Goal: Transaction & Acquisition: Subscribe to service/newsletter

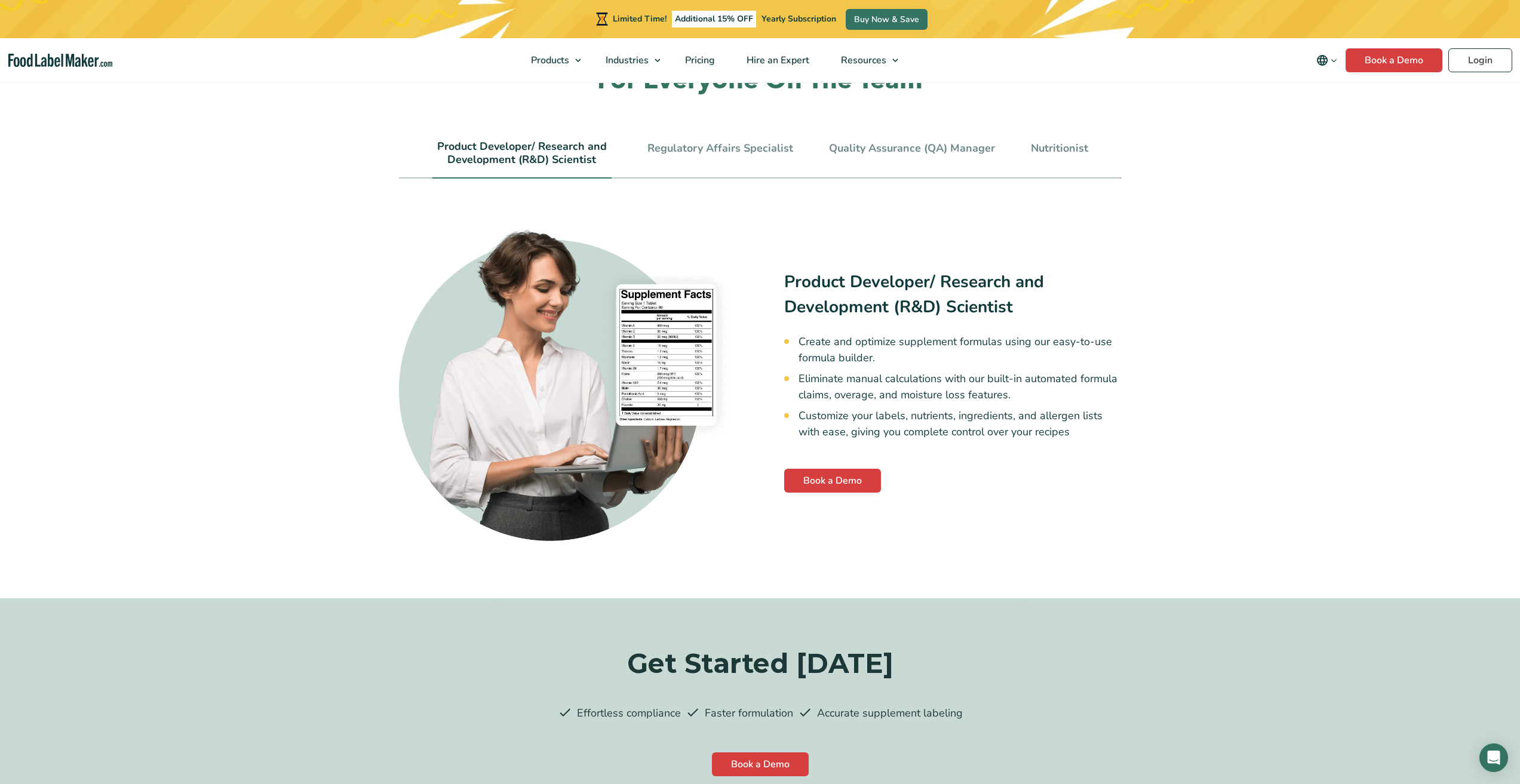
scroll to position [2926, 0]
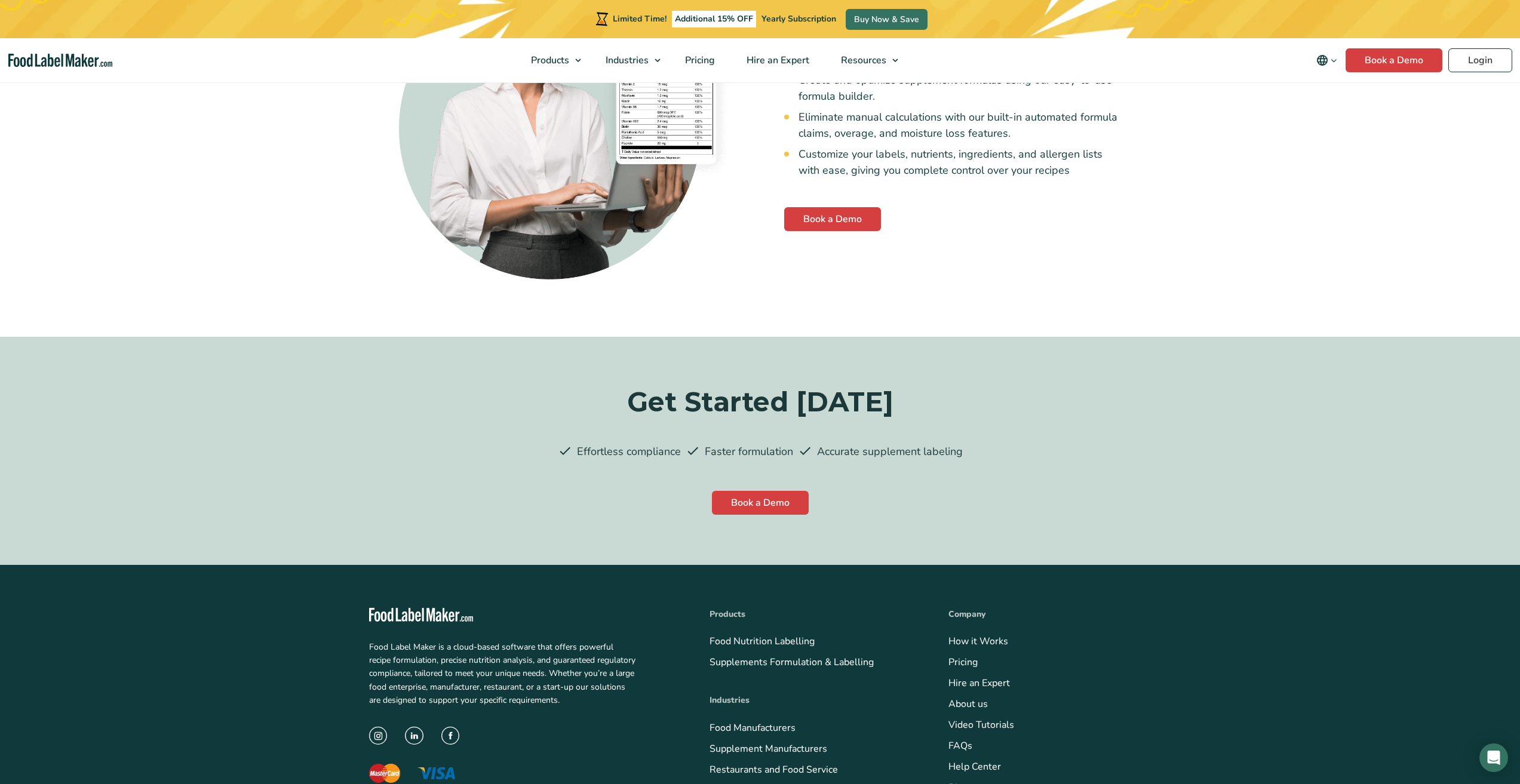
scroll to position [2866, 0]
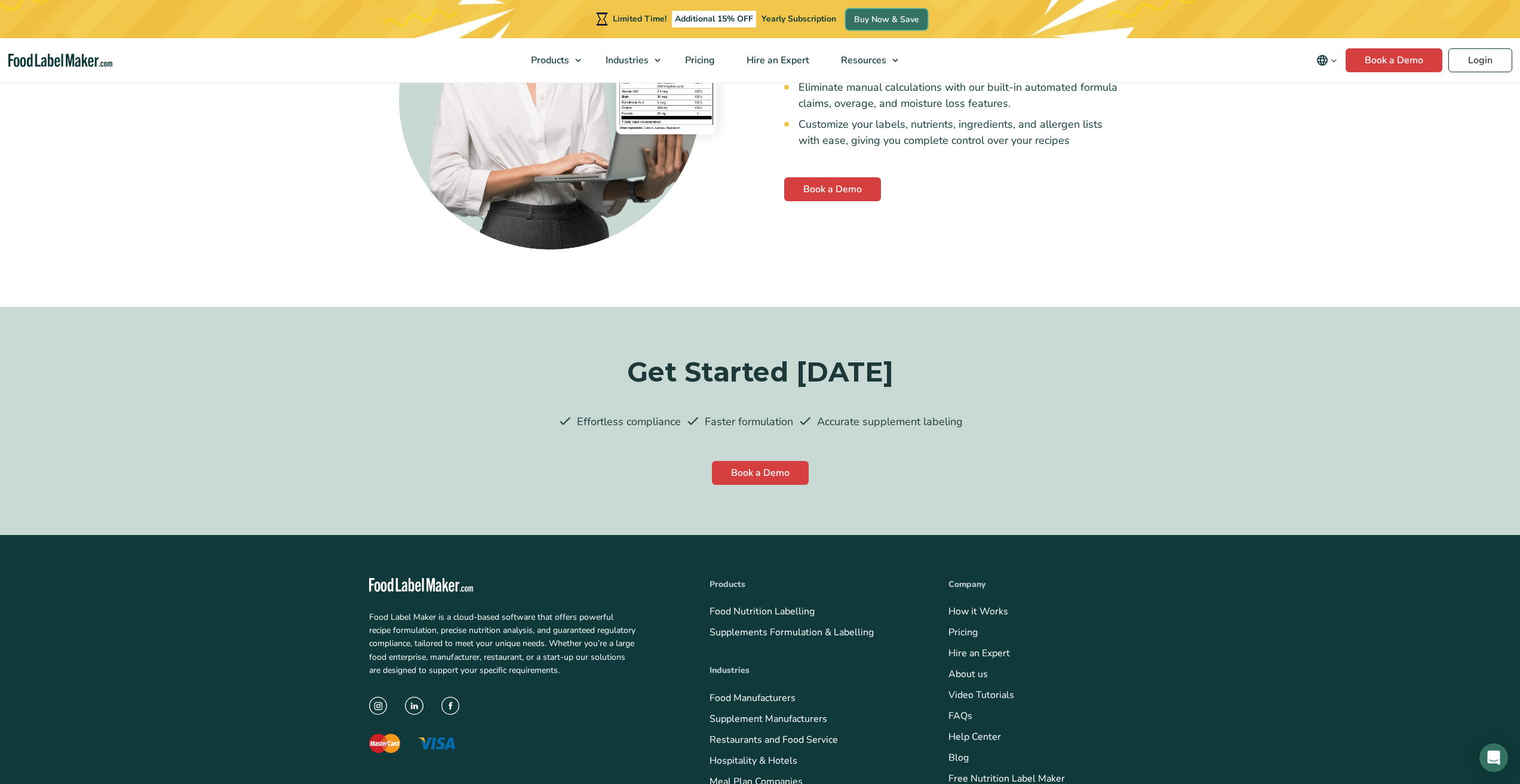
click at [846, 19] on link "Buy Now & Save" at bounding box center [887, 19] width 82 height 21
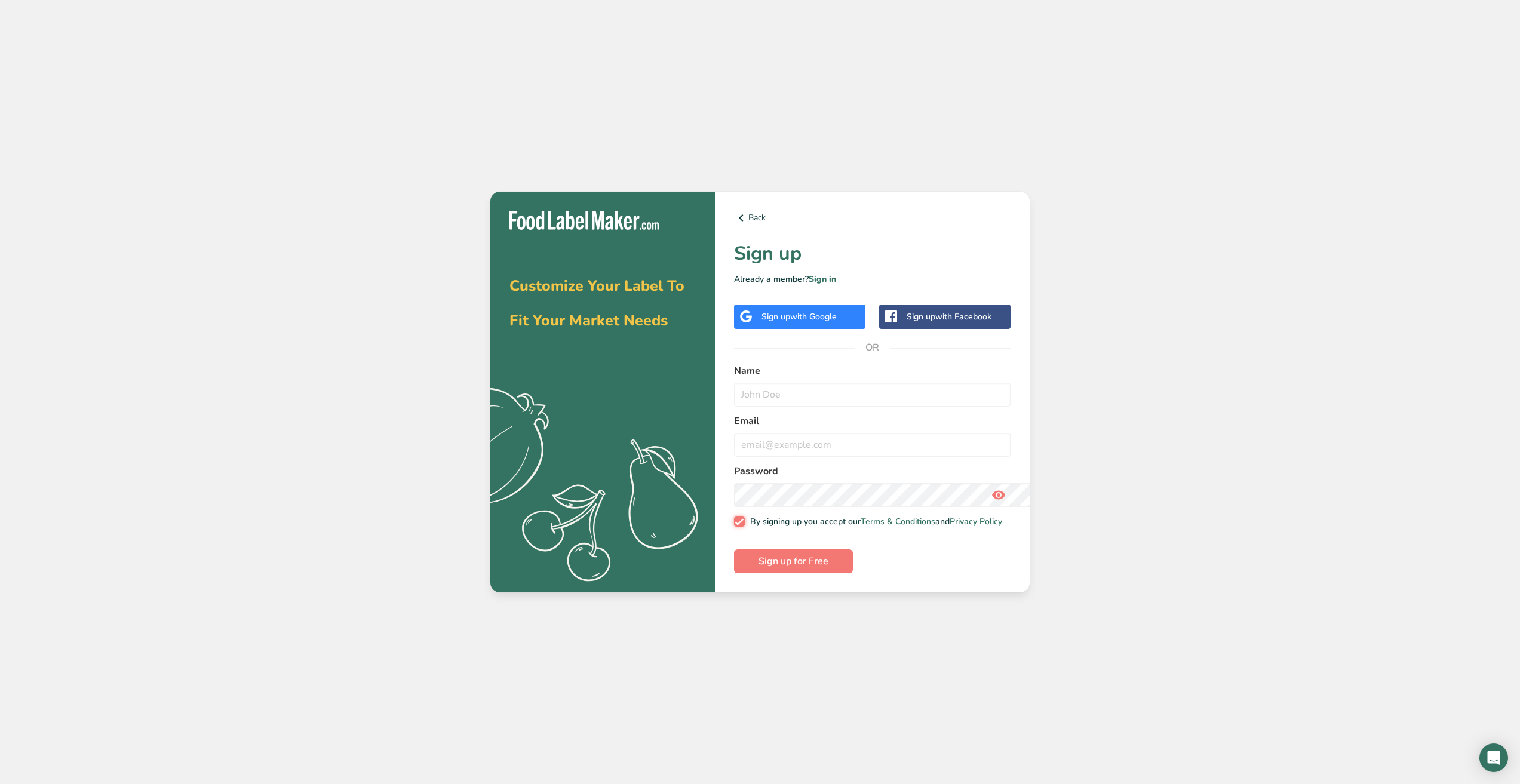
click at [734, 518] on input "By signing up you accept our Terms & Conditions and Privacy Policy" at bounding box center [738, 522] width 8 height 8
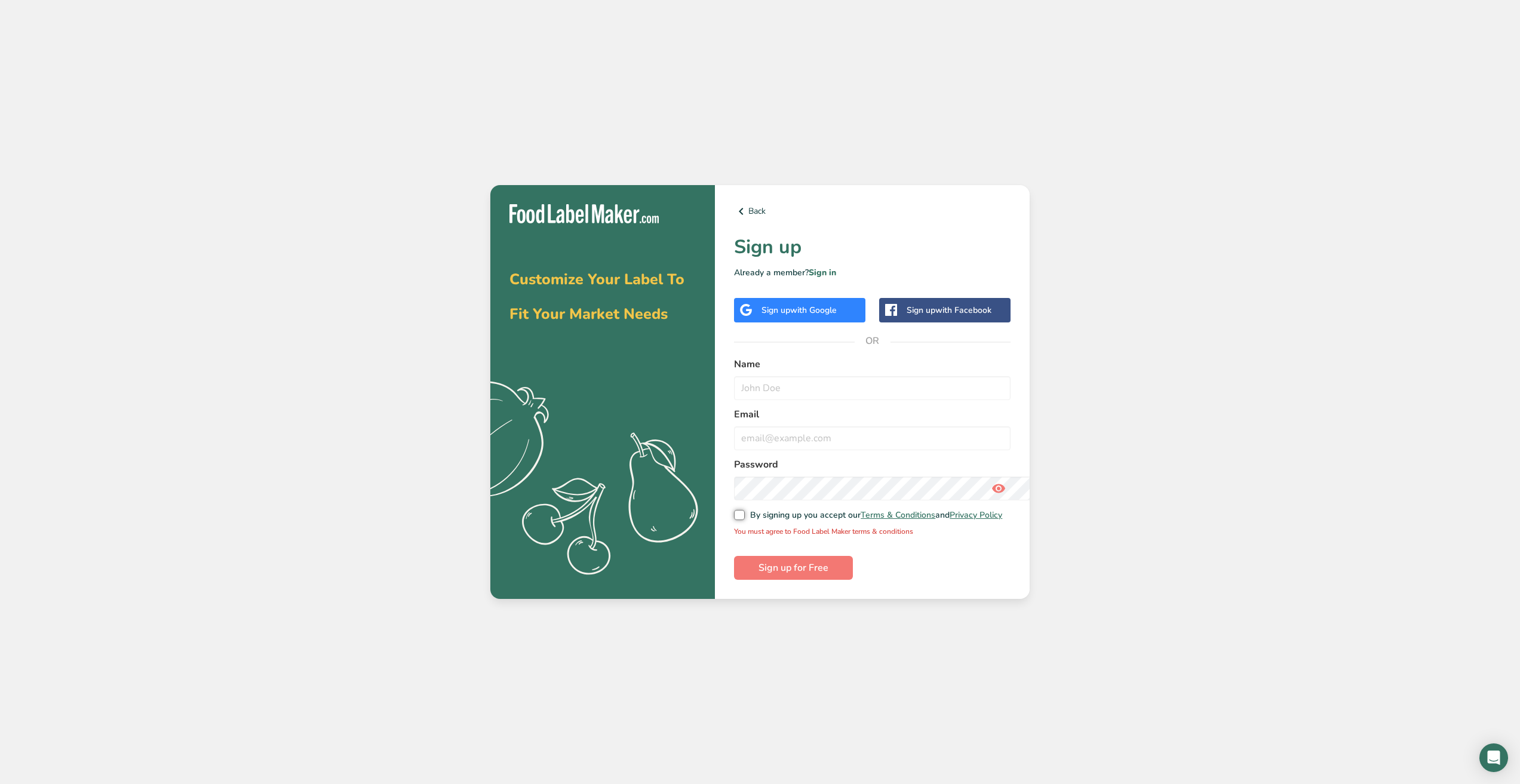
scroll to position [93, 0]
click at [734, 511] on input "By signing up you accept our Terms & Conditions and Privacy Policy" at bounding box center [738, 515] width 8 height 8
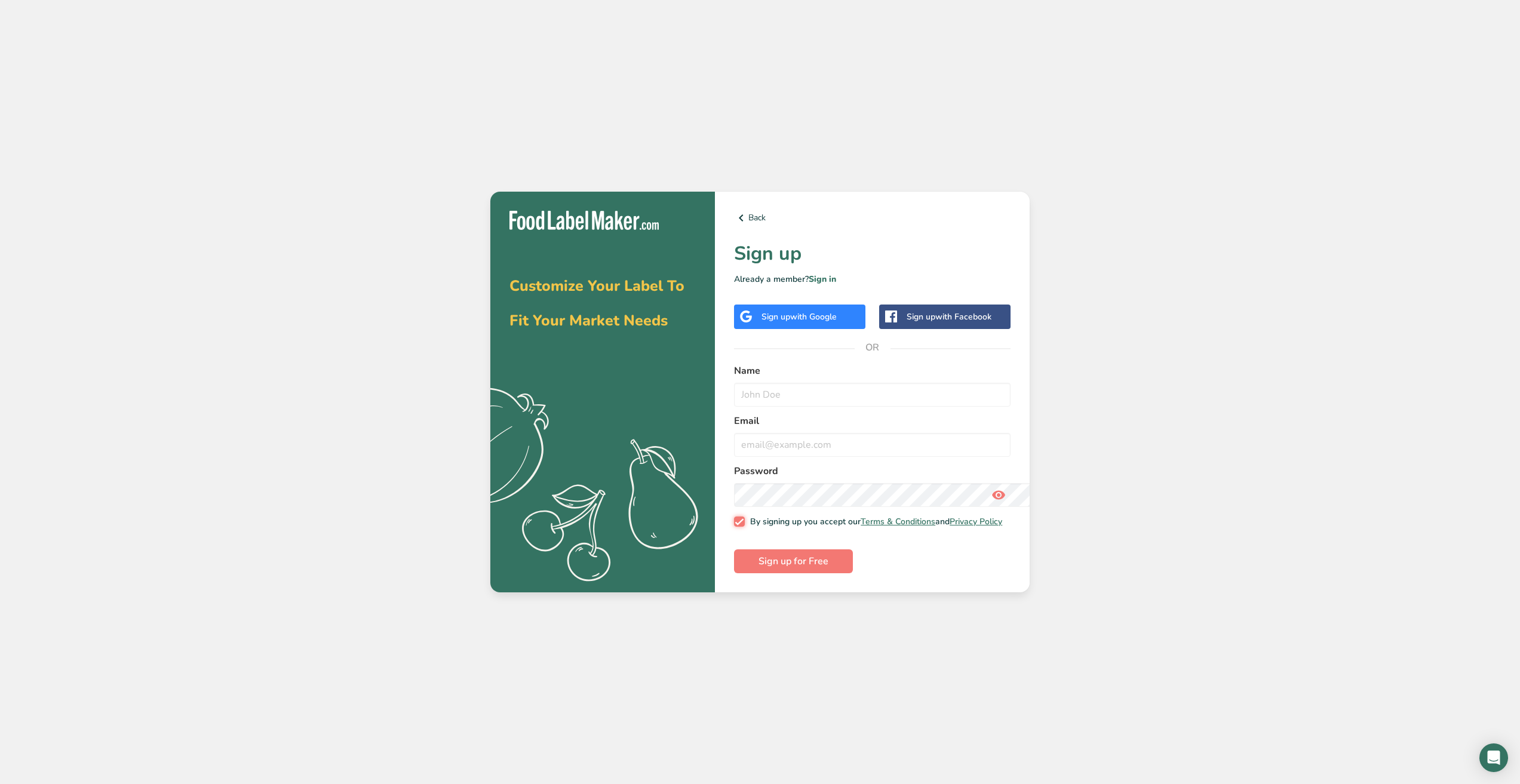
scroll to position [0, 0]
click at [734, 518] on input "By signing up you accept our Terms & Conditions and Privacy Policy" at bounding box center [738, 522] width 8 height 8
checkbox input "false"
